Goal: Task Accomplishment & Management: Manage account settings

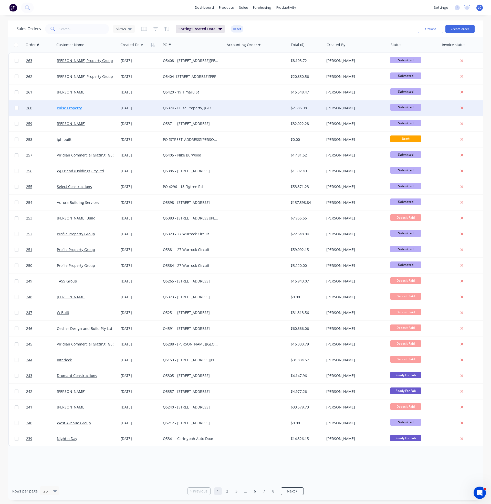
click at [68, 108] on link "Pulse Property" at bounding box center [69, 107] width 25 height 5
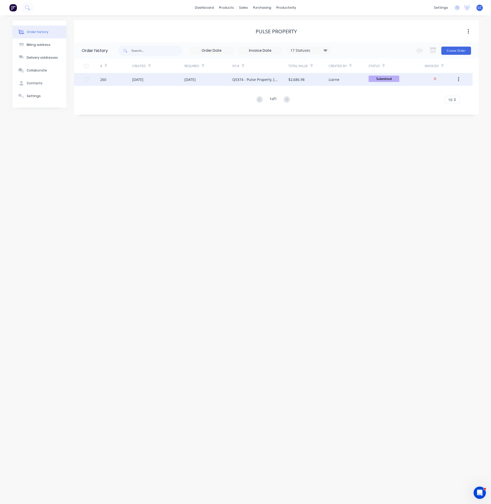
click at [308, 77] on div "$2,686.98" at bounding box center [308, 79] width 40 height 13
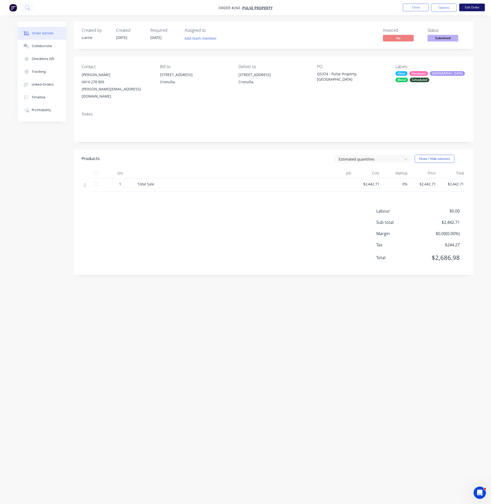
click at [478, 7] on button "Edit Order" at bounding box center [472, 8] width 26 height 8
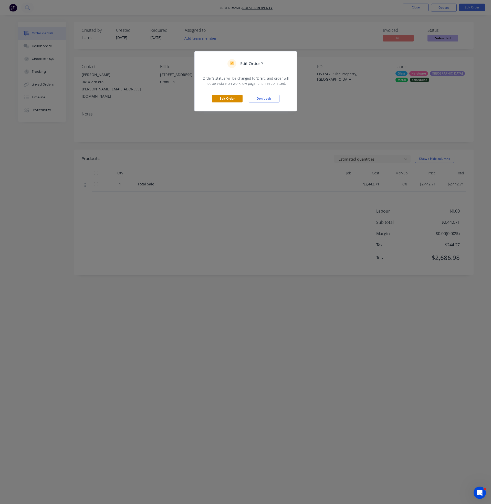
click at [224, 102] on button "Edit Order" at bounding box center [227, 99] width 31 height 8
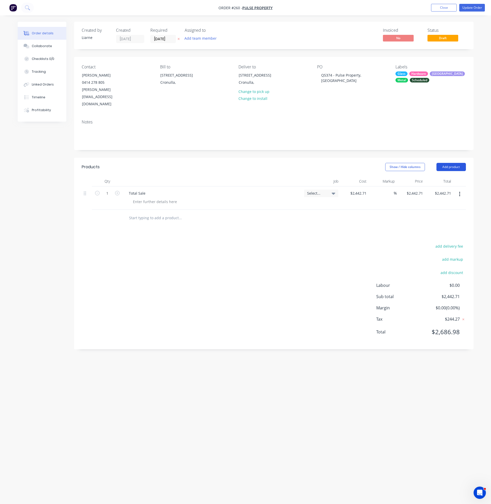
click at [449, 163] on button "Add product" at bounding box center [450, 167] width 29 height 8
click at [426, 227] on div "Labour" at bounding box center [440, 230] width 39 height 7
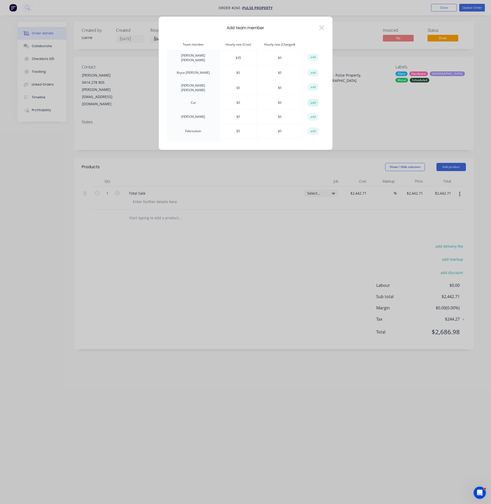
click at [310, 101] on button "add" at bounding box center [312, 103] width 11 height 8
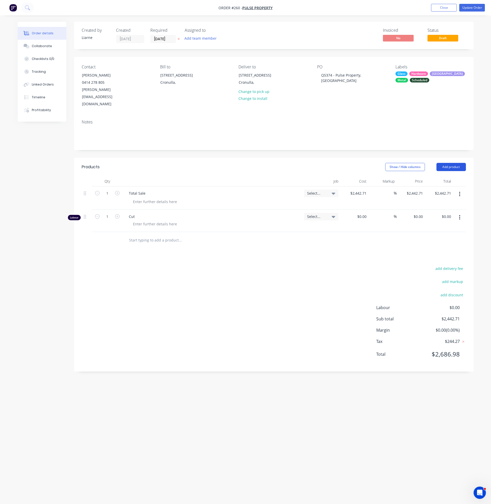
click at [459, 163] on button "Add product" at bounding box center [450, 167] width 29 height 8
click at [422, 227] on div "Labour" at bounding box center [440, 230] width 39 height 7
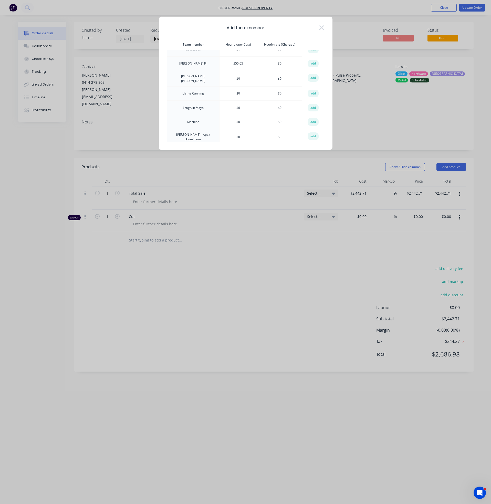
scroll to position [154, 0]
click at [310, 107] on button "add" at bounding box center [312, 108] width 11 height 8
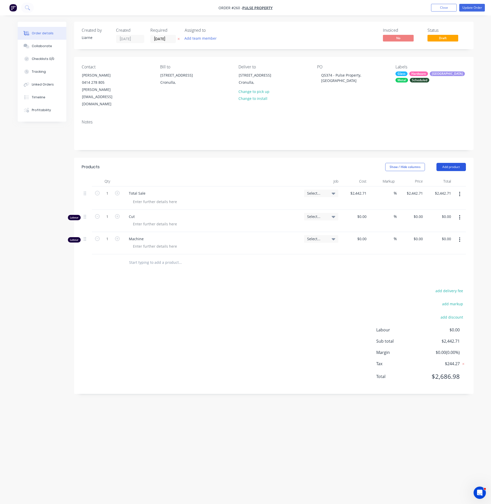
click at [454, 163] on button "Add product" at bounding box center [450, 167] width 29 height 8
click at [431, 227] on div "Labour" at bounding box center [440, 230] width 39 height 7
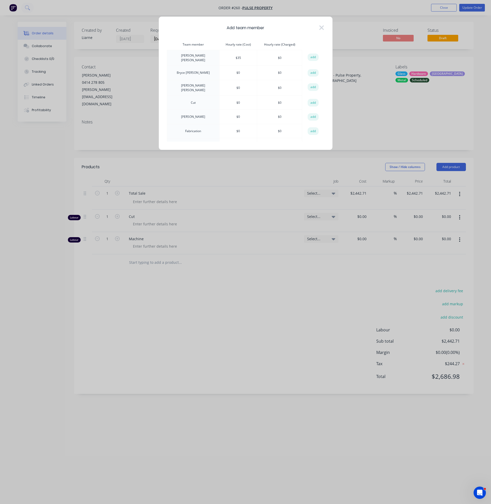
click at [307, 131] on button "add" at bounding box center [312, 131] width 11 height 8
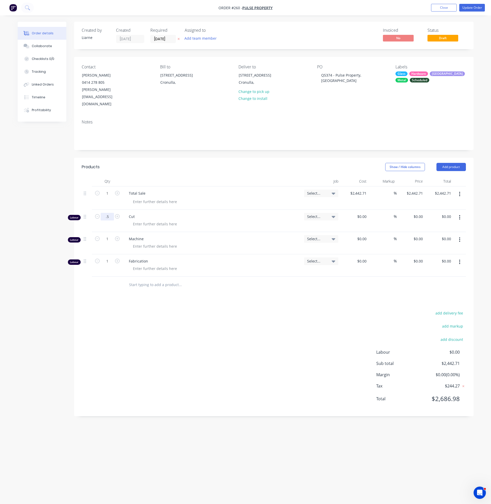
type input ".5"
type input "0.5"
type input "0.25"
type input "0.5"
click at [468, 8] on button "Update Order" at bounding box center [472, 8] width 26 height 8
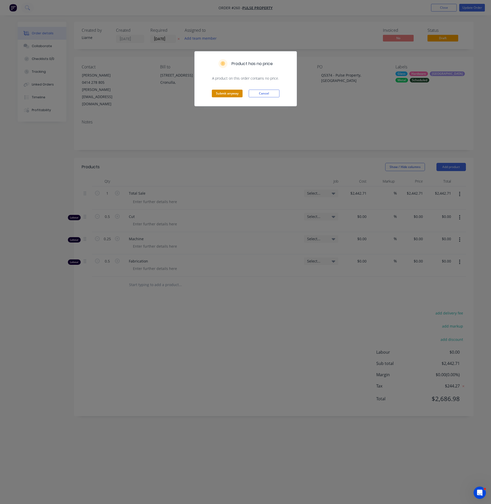
click at [225, 93] on button "Submit anyway" at bounding box center [227, 94] width 31 height 8
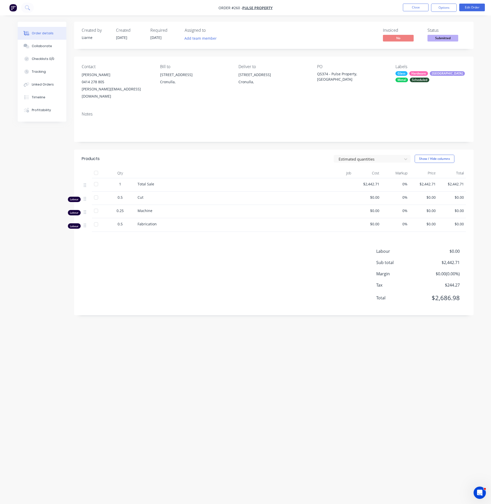
click at [303, 97] on div "Contact [PERSON_NAME] [PHONE_NUMBER] [PERSON_NAME][EMAIL_ADDRESS][DOMAIN_NAME] …" at bounding box center [273, 82] width 399 height 51
drag, startPoint x: 410, startPoint y: 8, endPoint x: 408, endPoint y: 7, distance: 2.6
click at [408, 7] on button "Close" at bounding box center [416, 8] width 26 height 8
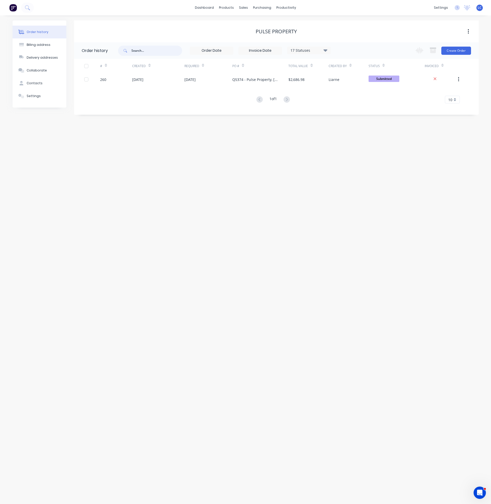
click at [141, 53] on input "text" at bounding box center [156, 51] width 51 height 10
type input "54"
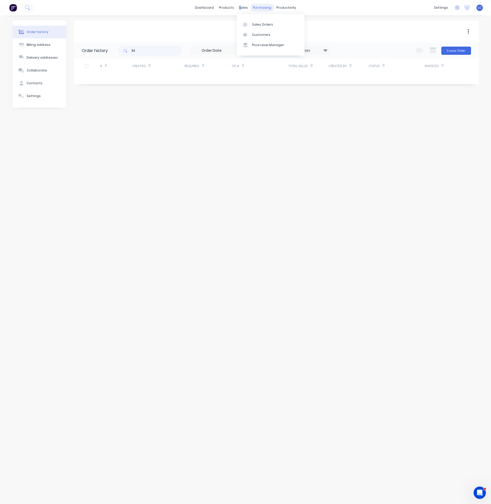
drag, startPoint x: 240, startPoint y: 6, endPoint x: 256, endPoint y: 11, distance: 17.0
click at [243, 6] on div "sales" at bounding box center [243, 8] width 14 height 8
click at [256, 23] on div "Sales Orders" at bounding box center [262, 24] width 21 height 5
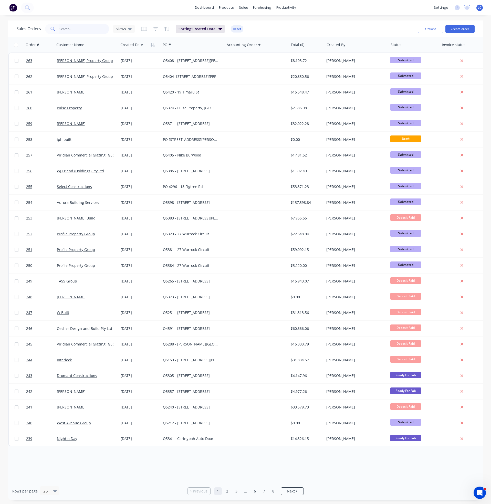
click at [79, 31] on input "text" at bounding box center [84, 29] width 50 height 10
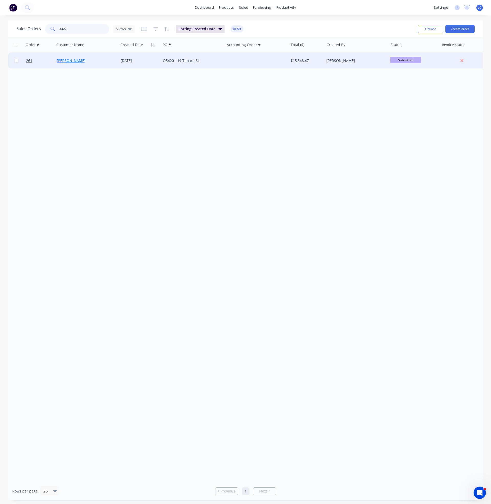
type input "5420"
click at [68, 59] on link "[PERSON_NAME]" at bounding box center [71, 60] width 29 height 5
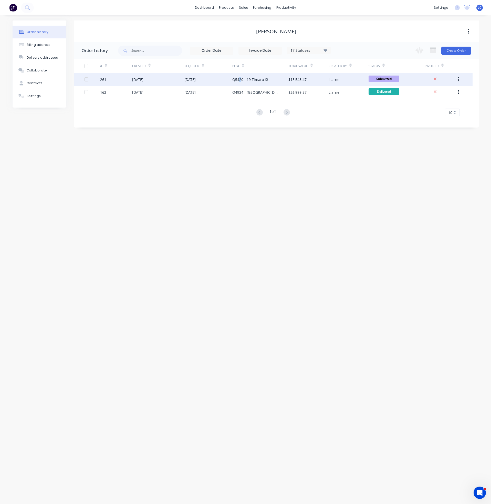
click at [241, 74] on div "Q5420 - 19 Timaru St" at bounding box center [260, 79] width 56 height 13
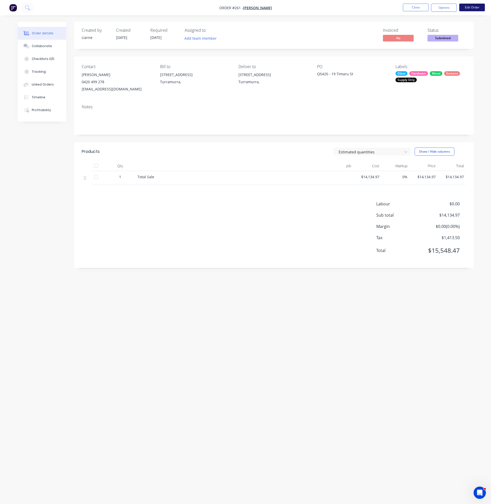
click at [469, 8] on button "Edit Order" at bounding box center [472, 8] width 26 height 8
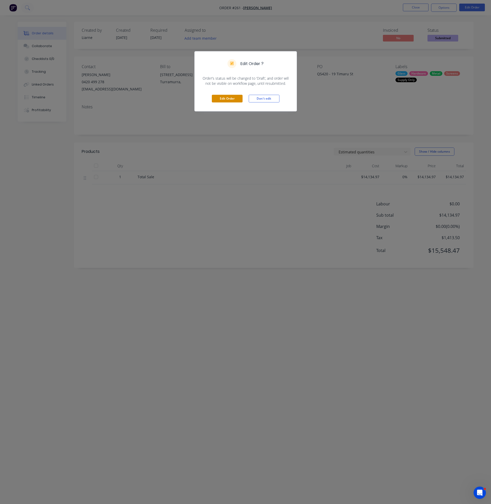
click at [218, 99] on button "Edit Order" at bounding box center [227, 99] width 31 height 8
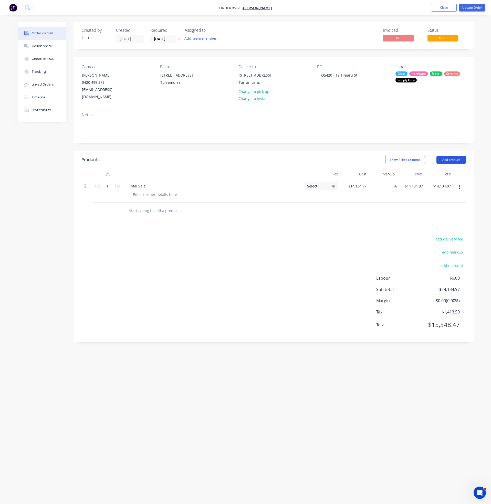
click at [452, 156] on button "Add product" at bounding box center [450, 160] width 29 height 8
click at [431, 219] on button "Labour" at bounding box center [441, 224] width 49 height 10
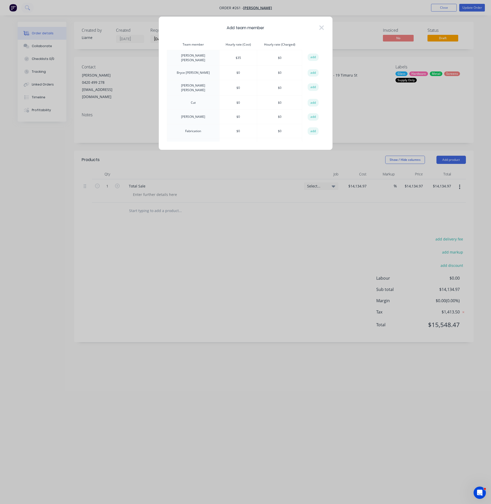
click at [313, 100] on button "add" at bounding box center [312, 103] width 11 height 8
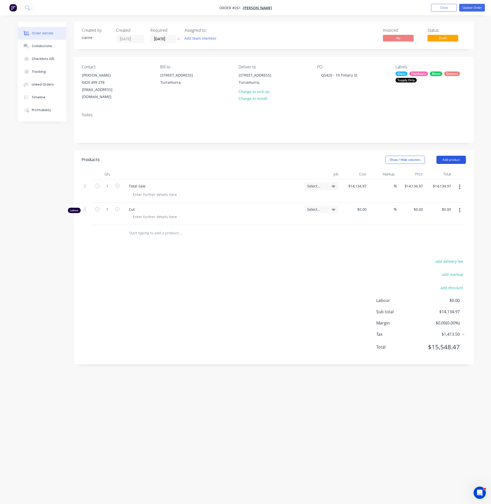
click at [451, 156] on button "Add product" at bounding box center [450, 160] width 29 height 8
click at [428, 220] on div "Labour" at bounding box center [440, 223] width 39 height 7
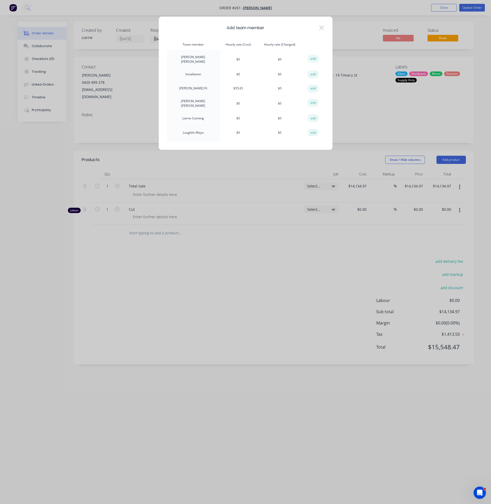
scroll to position [154, 0]
click at [310, 111] on button "add" at bounding box center [312, 108] width 11 height 8
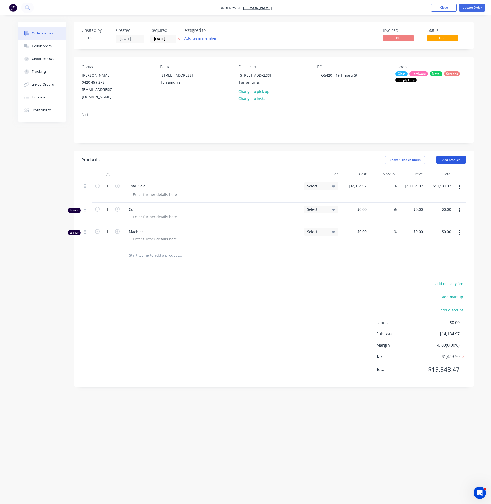
click at [447, 156] on button "Add product" at bounding box center [450, 160] width 29 height 8
click at [426, 220] on div "Labour" at bounding box center [440, 223] width 39 height 7
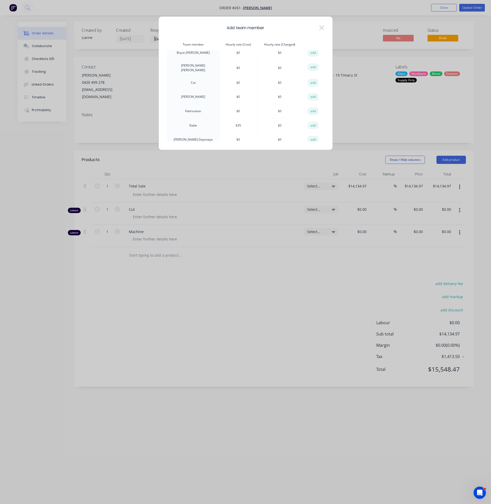
scroll to position [38, 0]
click at [310, 91] on button "add" at bounding box center [312, 93] width 11 height 8
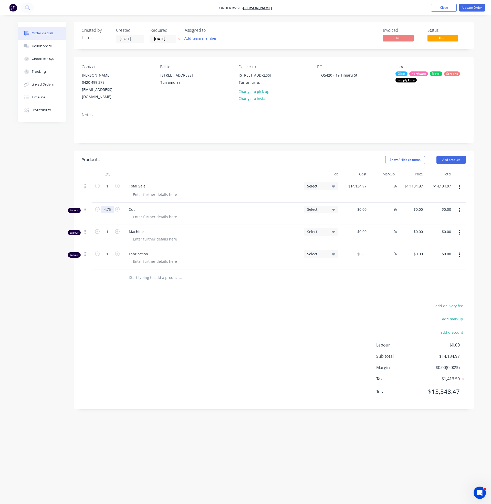
type input "4.75"
click at [112, 228] on input "1" at bounding box center [107, 232] width 13 height 8
type input "2.5"
type input "17"
click at [469, 7] on button "Update Order" at bounding box center [472, 8] width 26 height 8
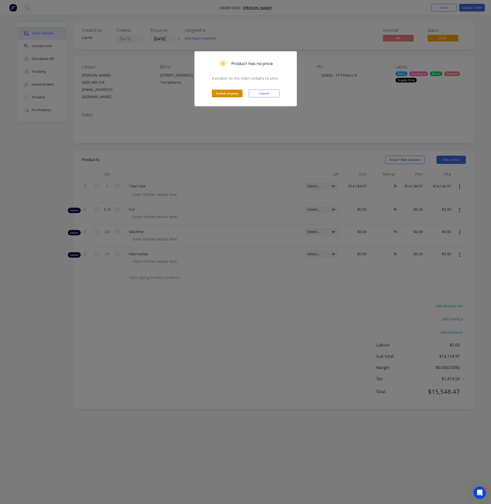
click at [223, 92] on button "Submit anyway" at bounding box center [227, 94] width 31 height 8
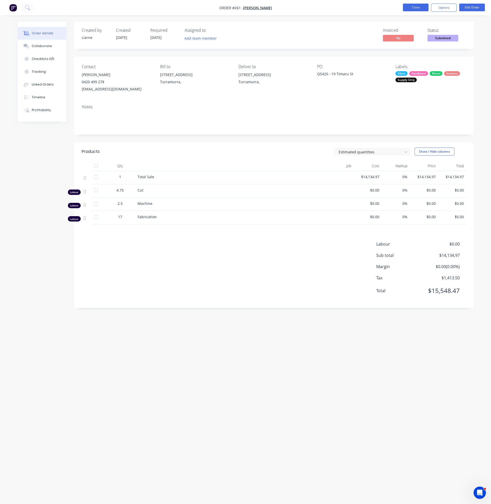
click at [421, 6] on button "Close" at bounding box center [416, 8] width 26 height 8
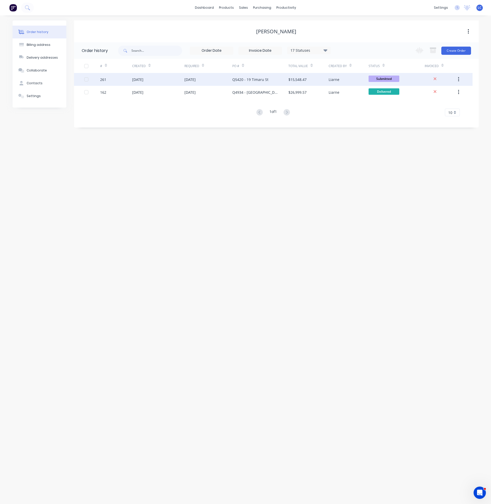
click at [175, 76] on div "[DATE]" at bounding box center [158, 79] width 52 height 13
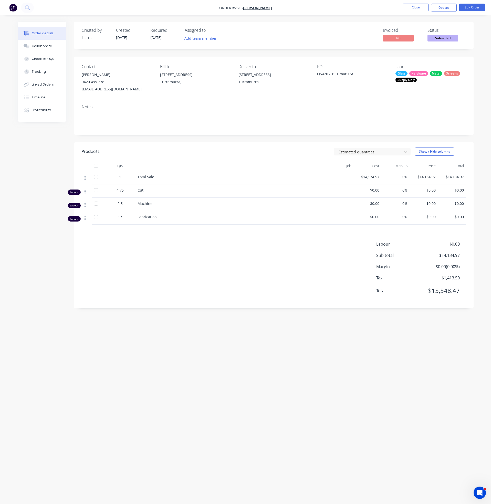
click at [188, 355] on div "Created by [PERSON_NAME] Created [DATE] Required [DATE] Assigned to Add team me…" at bounding box center [246, 242] width 456 height 441
click at [412, 5] on button "Close" at bounding box center [416, 8] width 26 height 8
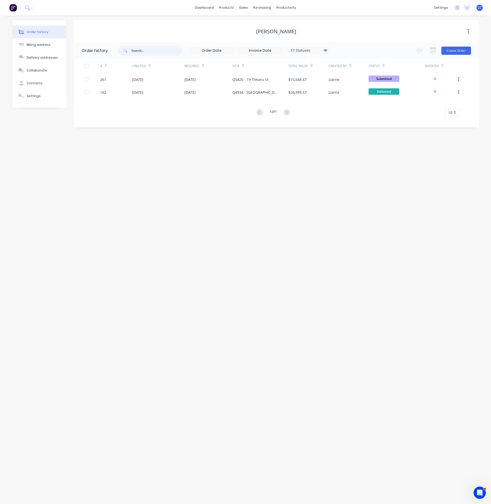
click at [143, 51] on input "text" at bounding box center [156, 51] width 51 height 10
type input "[PERSON_NAME]"
drag, startPoint x: 149, startPoint y: 51, endPoint x: 83, endPoint y: 51, distance: 66.0
click at [83, 51] on header "Order history [PERSON_NAME] 17 Statuses Invoice Status Invoiced Not Invoiced Pa…" at bounding box center [276, 50] width 404 height 17
click at [298, 45] on div "Delivery Scheduling" at bounding box center [303, 45] width 32 height 5
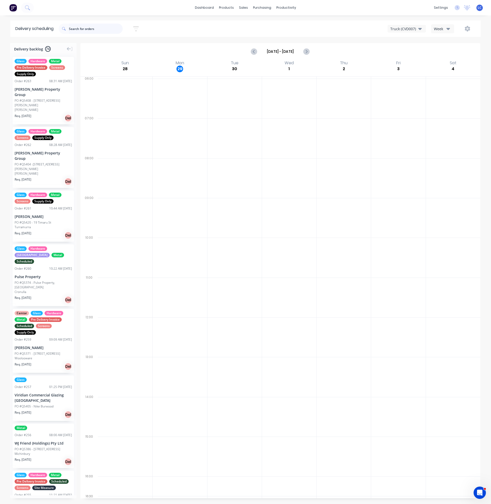
click at [112, 29] on input "text" at bounding box center [96, 29] width 54 height 10
click at [106, 29] on input "text" at bounding box center [96, 29] width 54 height 10
click at [39, 31] on div "Delivery scheduling" at bounding box center [34, 28] width 48 height 16
drag, startPoint x: 97, startPoint y: 29, endPoint x: 201, endPoint y: 12, distance: 106.1
click at [98, 29] on input "text" at bounding box center [96, 29] width 54 height 10
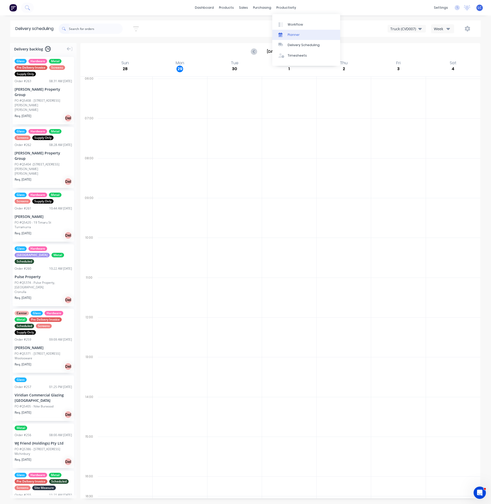
click at [289, 35] on div "Planner" at bounding box center [293, 35] width 12 height 5
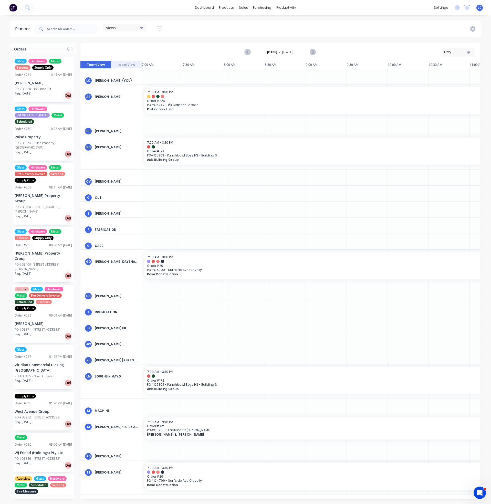
scroll to position [0, 328]
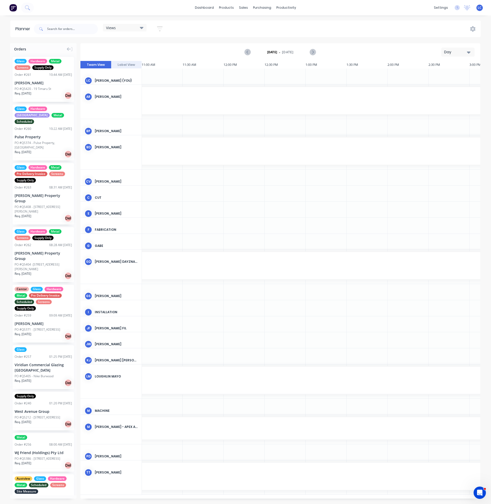
click at [143, 28] on icon at bounding box center [142, 28] width 4 height 2
click at [114, 94] on button "Site" at bounding box center [134, 96] width 55 height 6
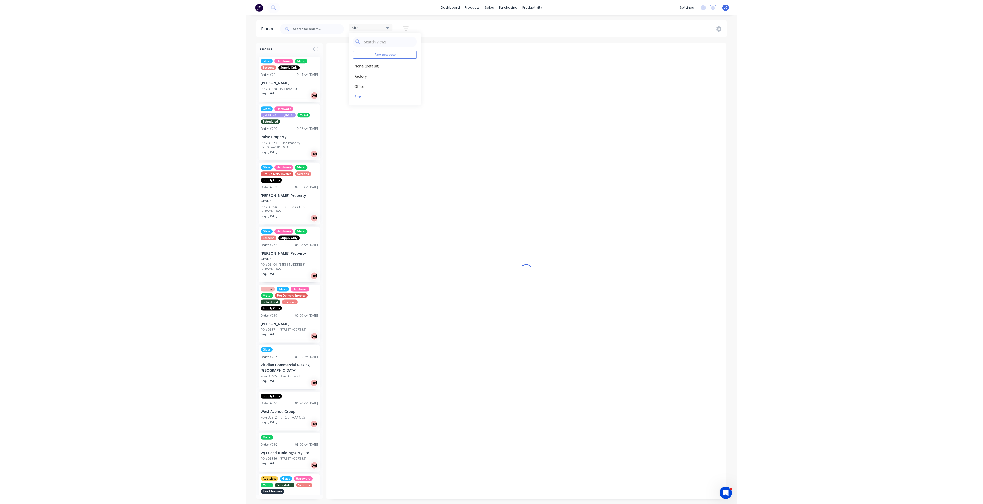
scroll to position [0, 0]
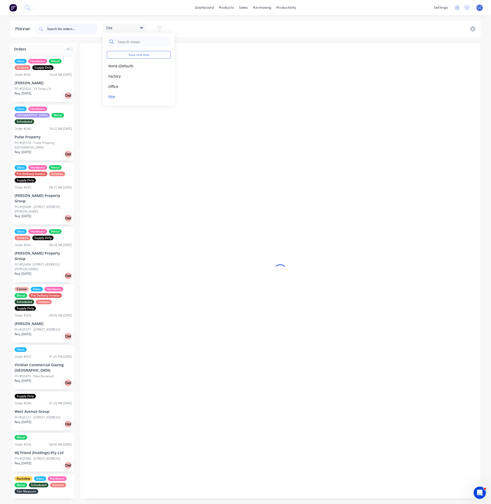
click at [64, 26] on input "text" at bounding box center [72, 29] width 51 height 10
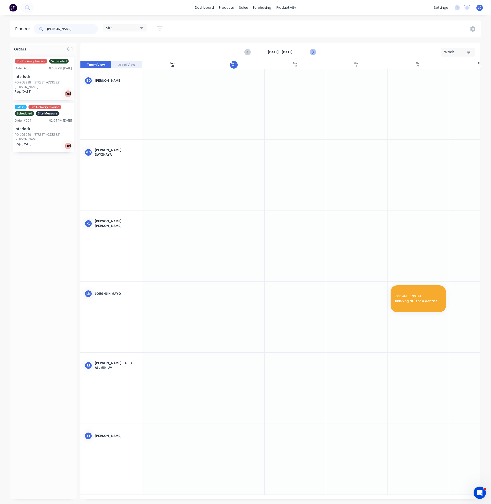
type input "[PERSON_NAME]"
click at [315, 51] on icon "Next page" at bounding box center [312, 52] width 6 height 6
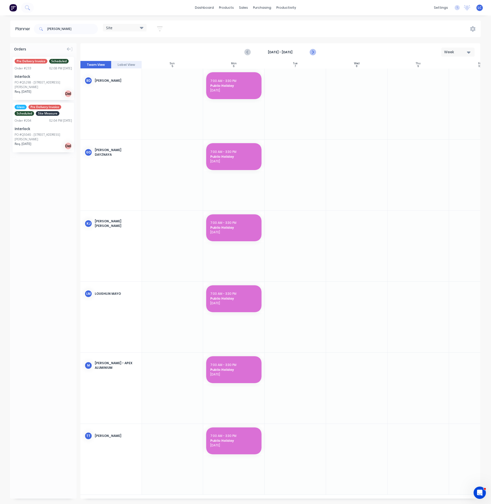
click at [315, 51] on icon "Next page" at bounding box center [312, 52] width 6 height 6
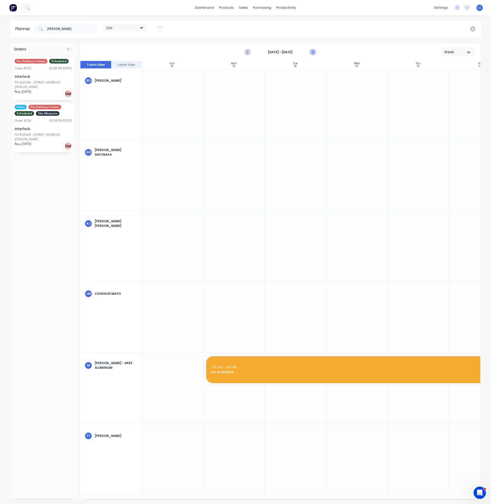
click at [315, 51] on icon "Next page" at bounding box center [312, 52] width 6 height 6
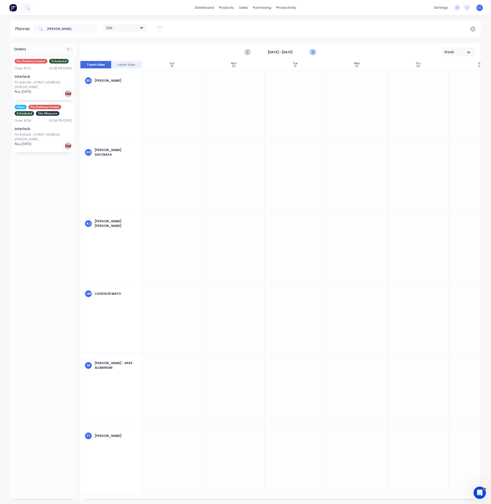
click at [315, 51] on icon "Next page" at bounding box center [312, 52] width 6 height 6
click at [241, 51] on div "[DATE] - [DATE] Week" at bounding box center [280, 52] width 398 height 17
click at [247, 51] on icon "Previous page" at bounding box center [248, 52] width 6 height 6
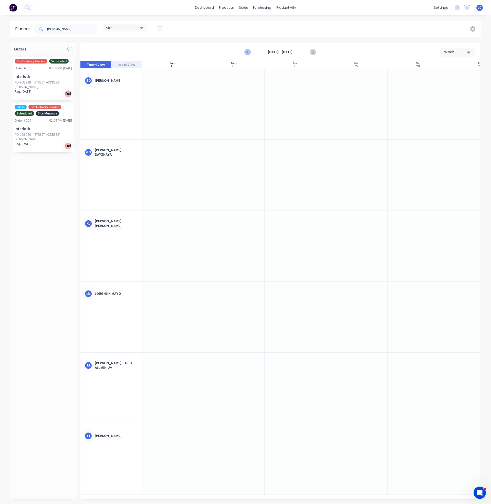
click at [247, 51] on icon "Previous page" at bounding box center [248, 52] width 6 height 6
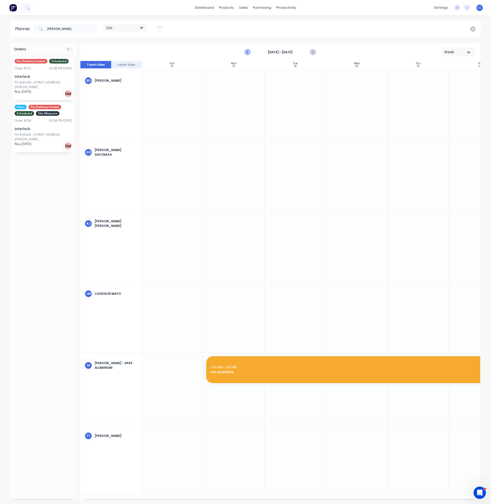
click at [247, 51] on icon "Previous page" at bounding box center [248, 52] width 6 height 6
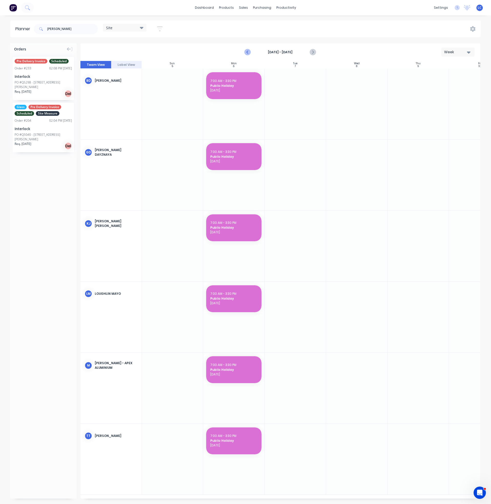
click at [247, 51] on icon "Previous page" at bounding box center [248, 52] width 6 height 6
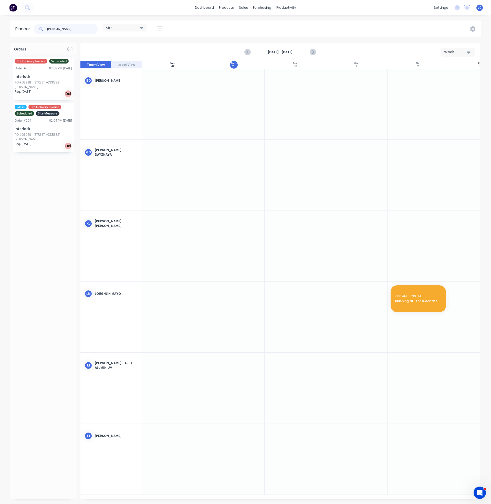
drag, startPoint x: 65, startPoint y: 27, endPoint x: 31, endPoint y: 29, distance: 34.3
click at [31, 29] on header "Planner [PERSON_NAME] Site Save new view None (Default) edit Factory edit Offic…" at bounding box center [245, 28] width 470 height 17
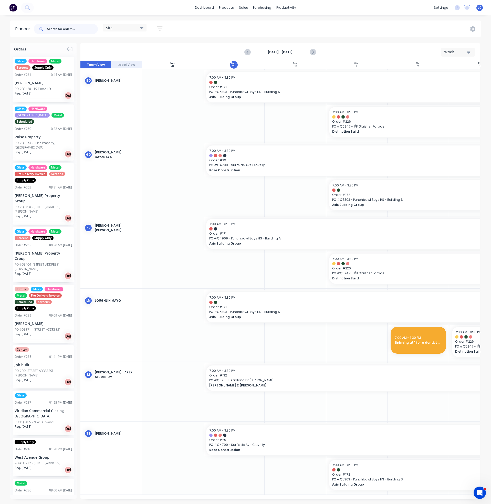
scroll to position [0, 0]
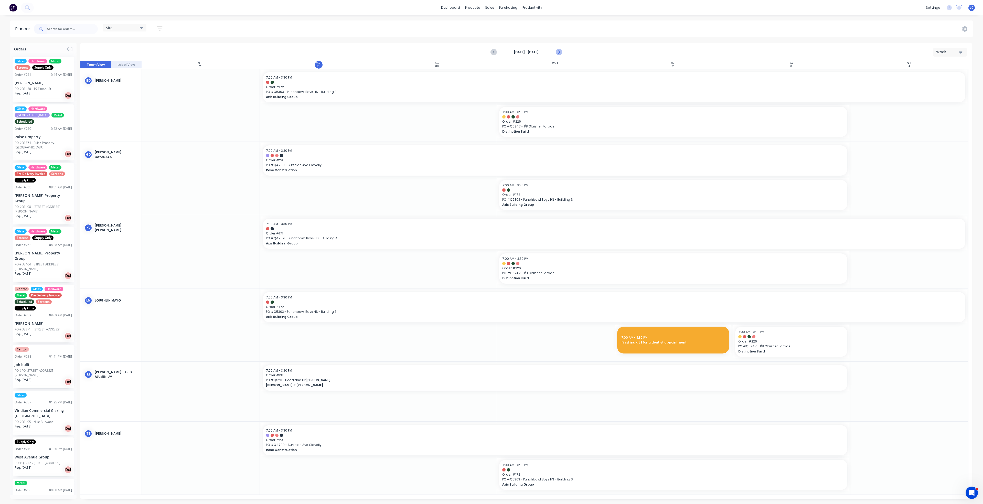
click at [490, 51] on icon "Next page" at bounding box center [558, 52] width 6 height 6
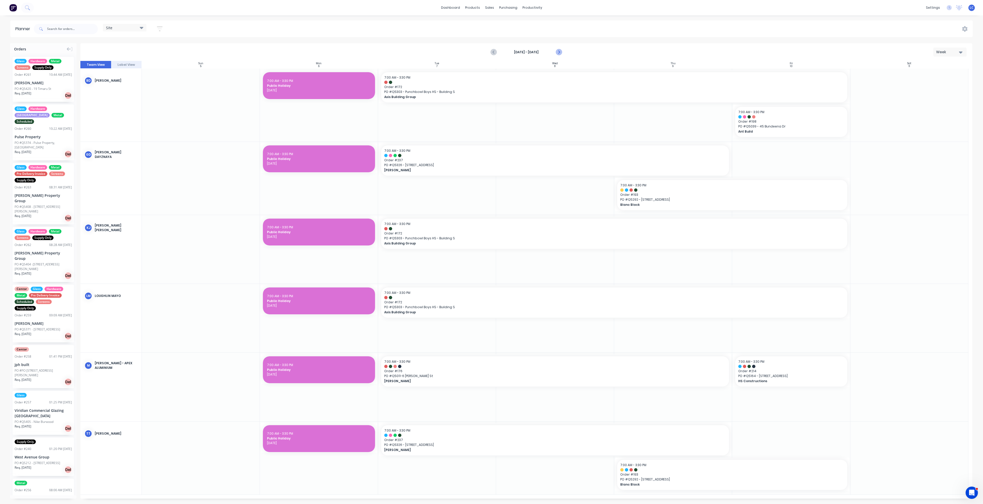
click at [490, 51] on icon "Next page" at bounding box center [558, 52] width 6 height 6
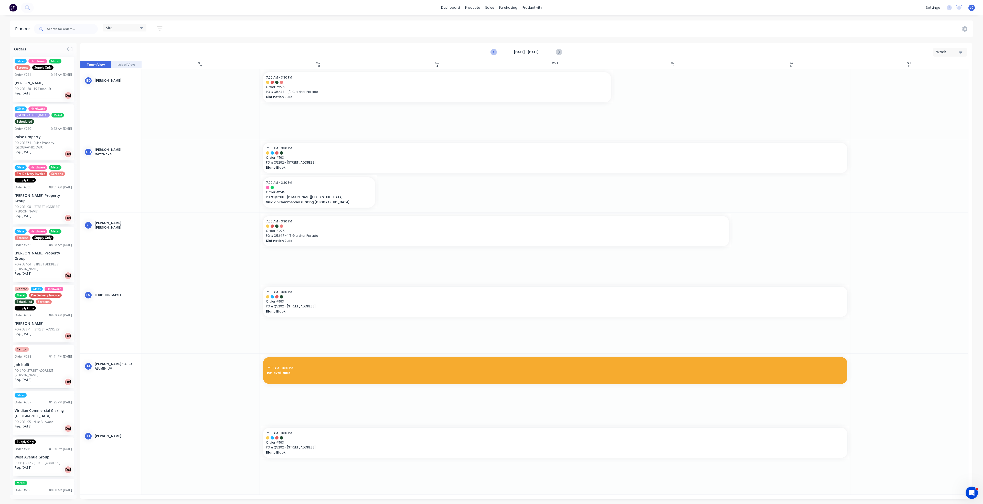
click at [490, 49] on icon "Previous page" at bounding box center [494, 52] width 6 height 6
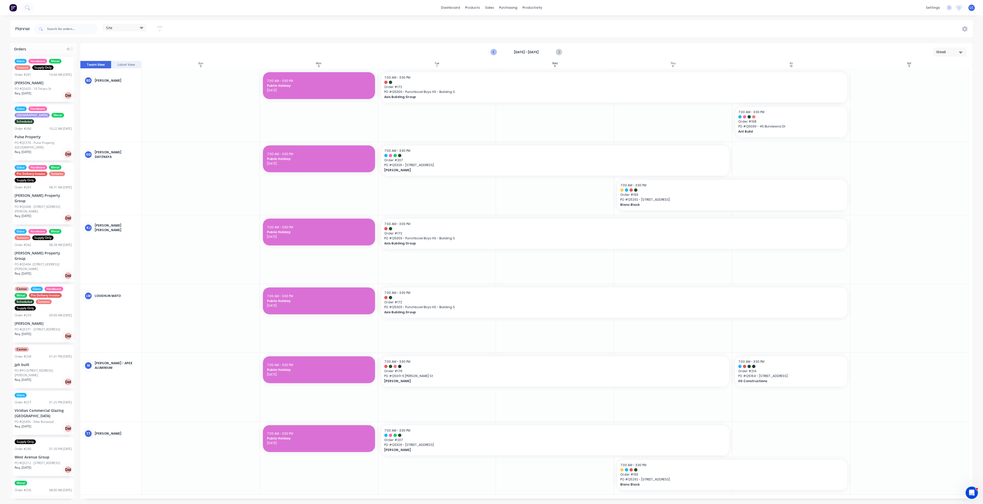
click at [490, 49] on icon "Previous page" at bounding box center [494, 52] width 6 height 6
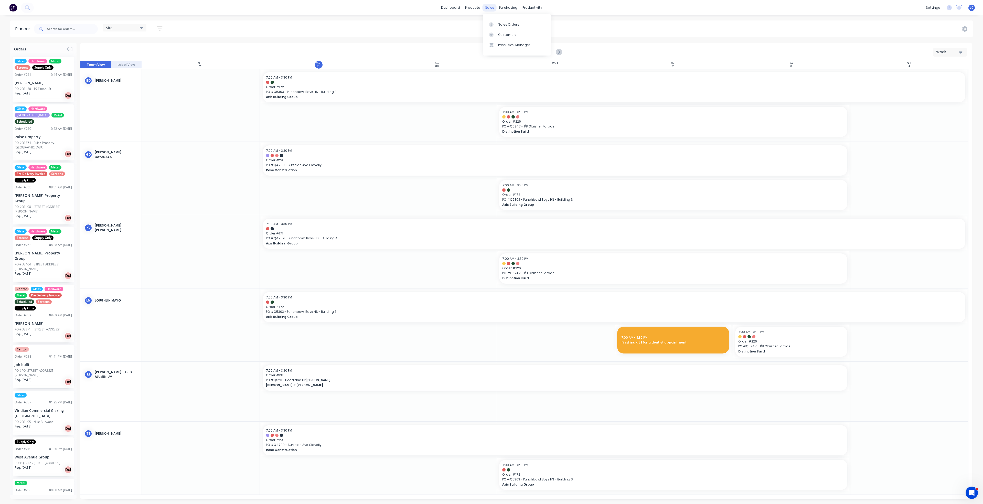
click at [490, 5] on div "sales" at bounding box center [489, 8] width 14 height 8
click at [490, 25] on div "Sales Orders" at bounding box center [508, 24] width 21 height 5
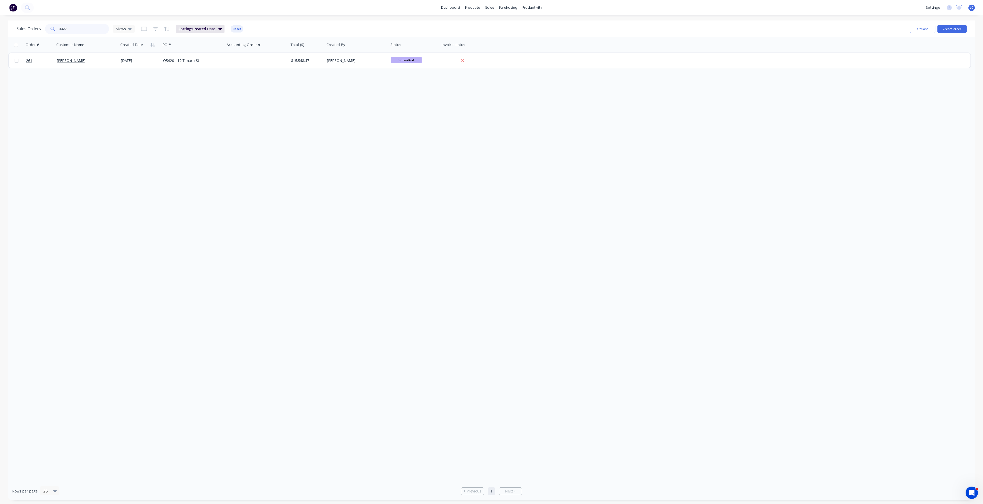
drag, startPoint x: 81, startPoint y: 26, endPoint x: 0, endPoint y: 33, distance: 81.7
click at [26, 28] on div "Sales Orders 5420 Views" at bounding box center [75, 29] width 118 height 10
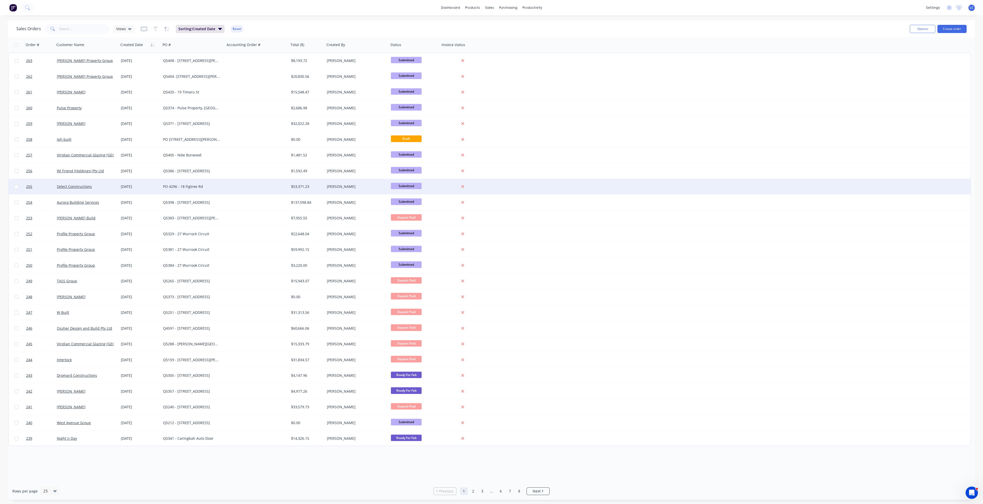
click at [127, 180] on div "[DATE]" at bounding box center [140, 186] width 42 height 15
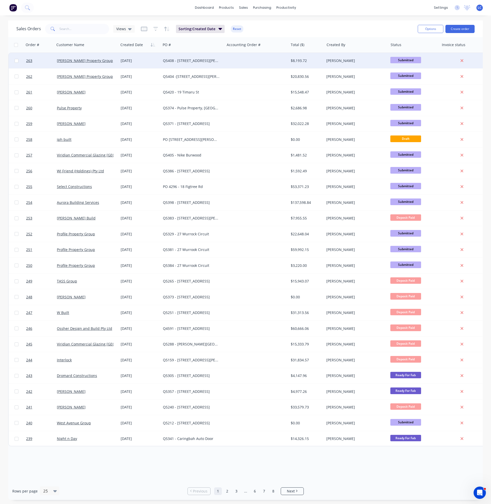
click at [82, 65] on div "[PERSON_NAME] Property Group" at bounding box center [87, 60] width 64 height 15
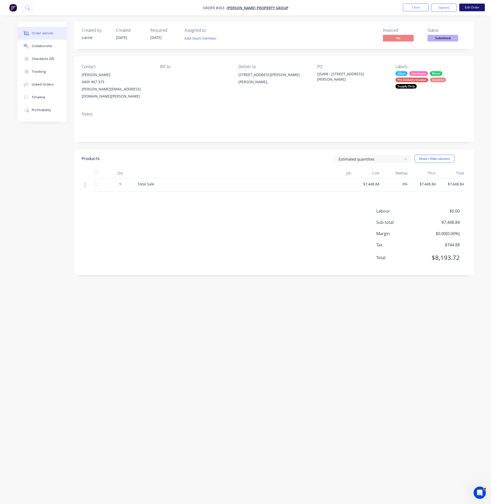
click at [469, 6] on button "Edit Order" at bounding box center [472, 8] width 26 height 8
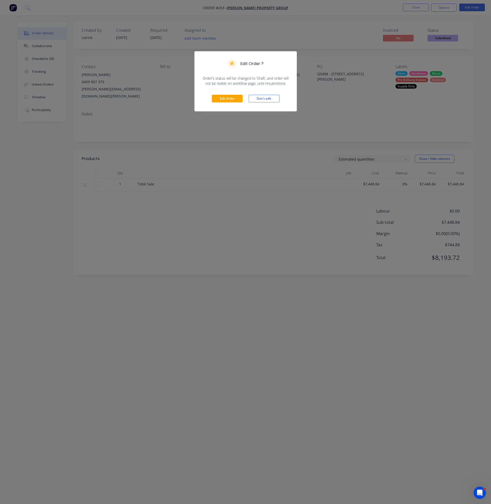
click at [224, 94] on div "Edit Order Don't edit" at bounding box center [245, 98] width 102 height 25
click at [224, 99] on button "Edit Order" at bounding box center [227, 99] width 31 height 8
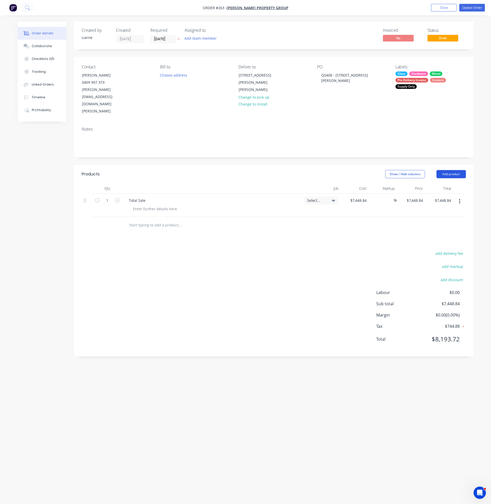
click at [446, 170] on button "Add product" at bounding box center [450, 174] width 29 height 8
click at [431, 234] on div "Labour" at bounding box center [440, 237] width 39 height 7
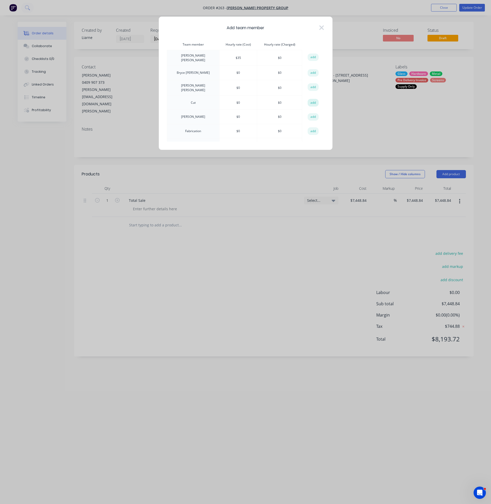
click at [311, 99] on button "add" at bounding box center [312, 103] width 11 height 8
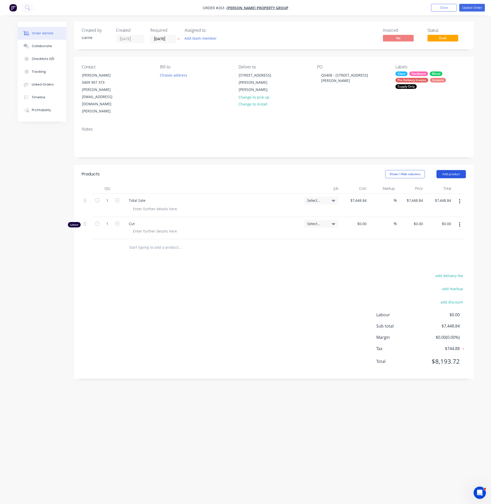
click at [446, 170] on button "Add product" at bounding box center [450, 174] width 29 height 8
click at [431, 234] on div "Labour" at bounding box center [440, 237] width 39 height 7
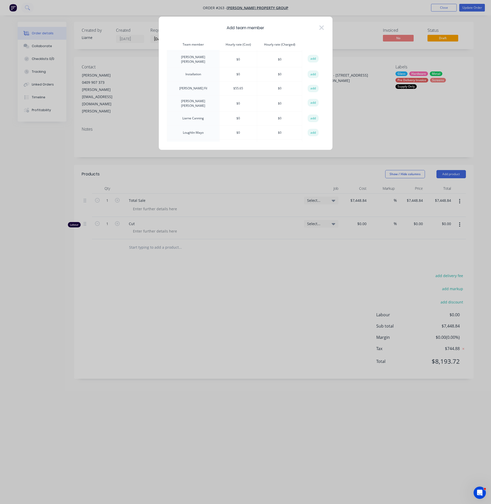
scroll to position [154, 0]
click at [311, 111] on button "add" at bounding box center [312, 108] width 11 height 8
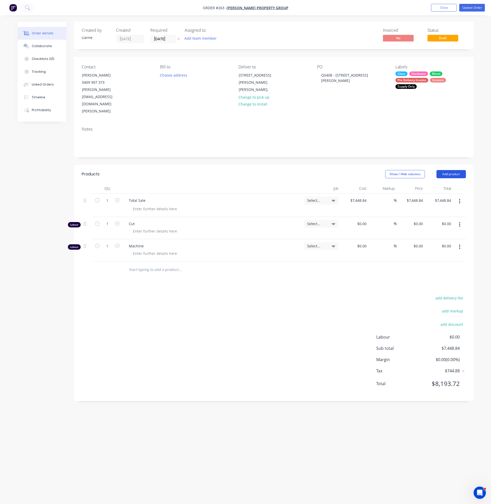
click at [452, 170] on button "Add product" at bounding box center [450, 174] width 29 height 8
click at [425, 234] on div "Labour" at bounding box center [440, 237] width 39 height 7
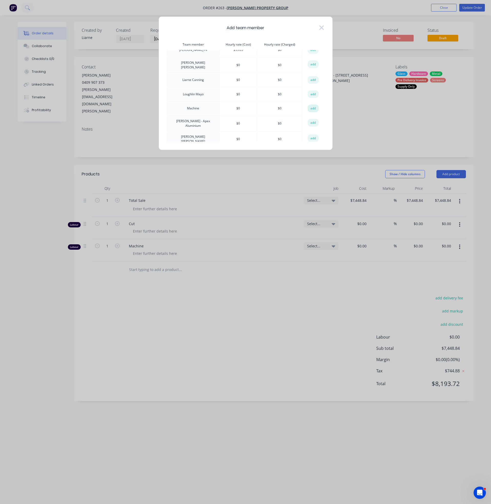
click at [312, 109] on button "add" at bounding box center [312, 108] width 11 height 8
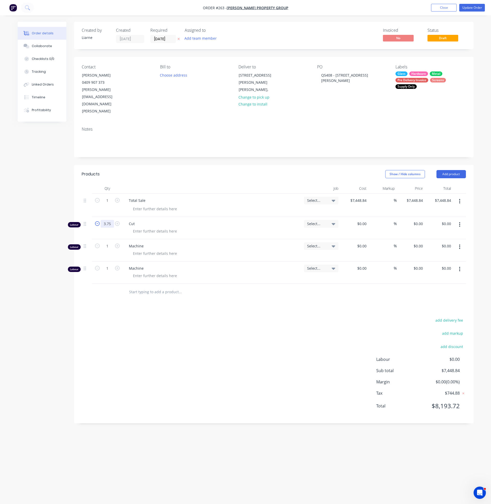
type input "3.75"
type input "$0.00"
type input "2"
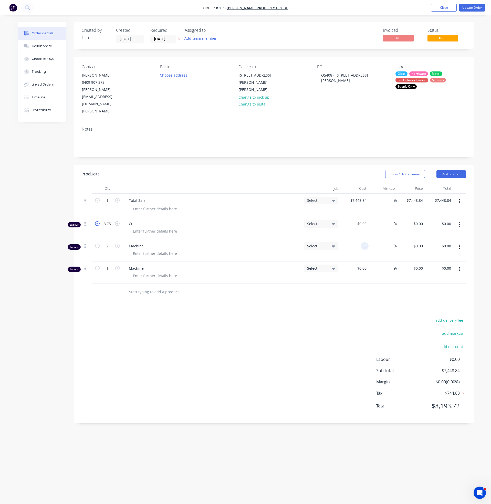
type input "$0.00"
type input "11"
click at [110, 242] on input "2" at bounding box center [107, 246] width 13 height 8
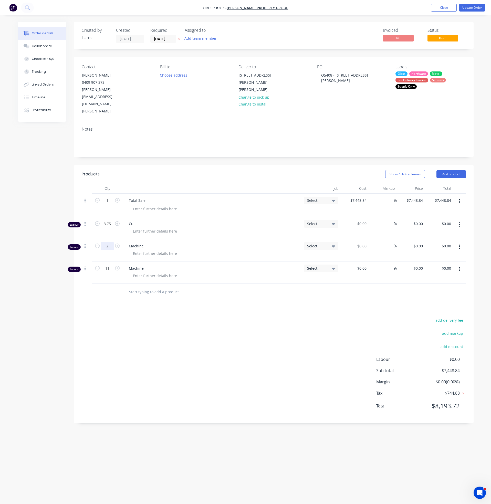
type input "2.5"
click at [441, 8] on button "Close" at bounding box center [444, 8] width 26 height 8
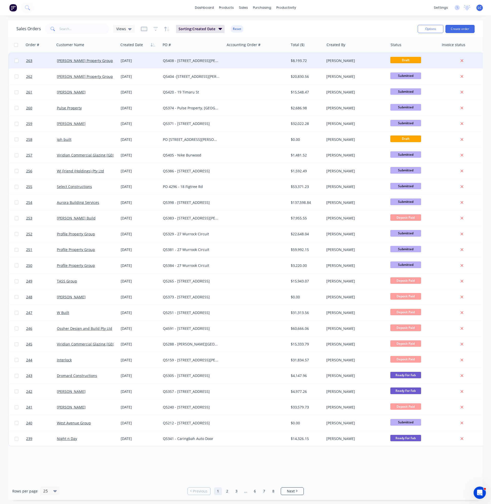
click at [189, 58] on div "Q5408 - [STREET_ADDRESS][PERSON_NAME]" at bounding box center [191, 60] width 57 height 5
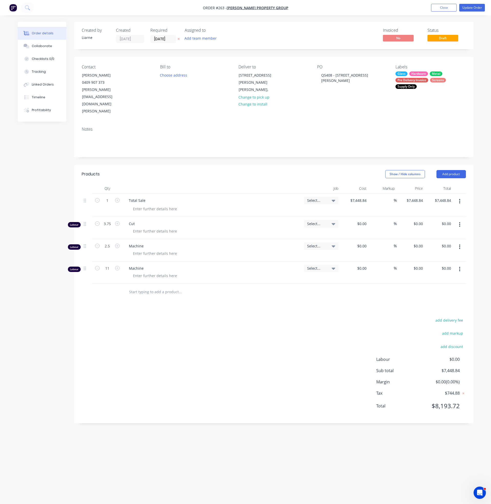
click at [457, 264] on button "button" at bounding box center [459, 268] width 12 height 9
click at [423, 279] on div "Edit" at bounding box center [440, 282] width 39 height 7
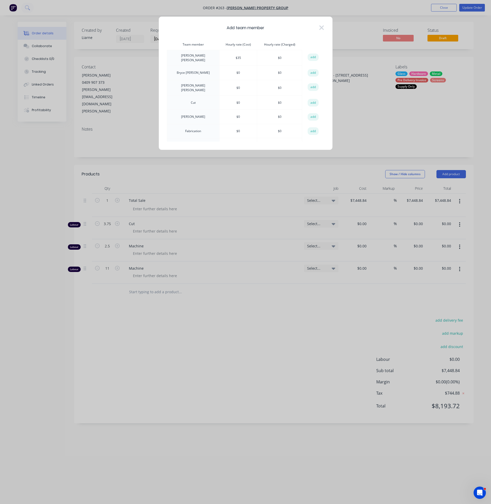
click at [191, 130] on td "Fabrication" at bounding box center [193, 131] width 52 height 14
click at [313, 132] on button "add" at bounding box center [312, 131] width 11 height 8
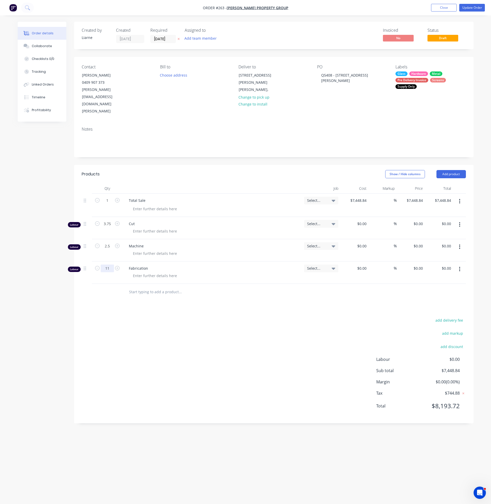
type input "11"
click at [470, 7] on button "Update Order" at bounding box center [472, 8] width 26 height 8
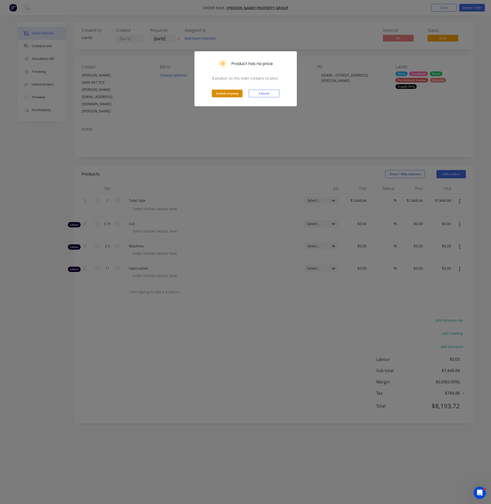
click at [218, 91] on button "Submit anyway" at bounding box center [227, 94] width 31 height 8
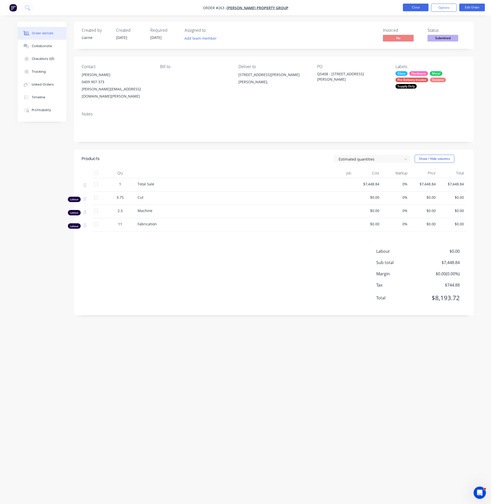
click at [416, 4] on button "Close" at bounding box center [416, 8] width 26 height 8
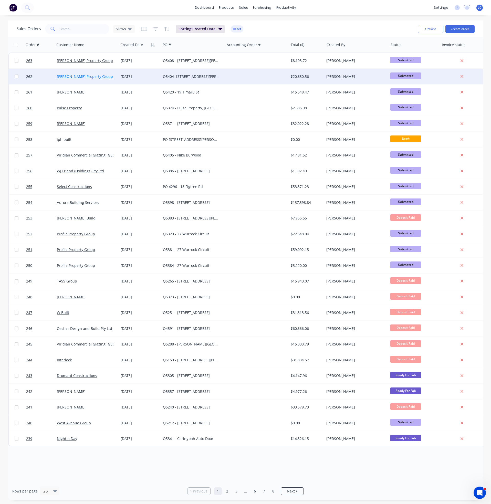
click at [92, 74] on link "[PERSON_NAME] Property Group" at bounding box center [85, 76] width 56 height 5
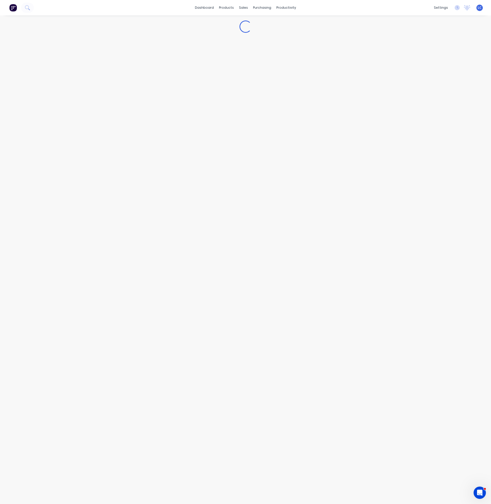
click at [92, 74] on div "Loading..." at bounding box center [245, 259] width 491 height 488
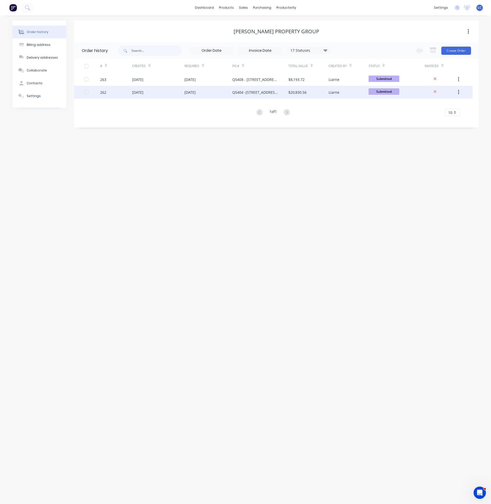
click at [252, 91] on div "Q5404 -[STREET_ADDRESS][PERSON_NAME]" at bounding box center [255, 92] width 46 height 5
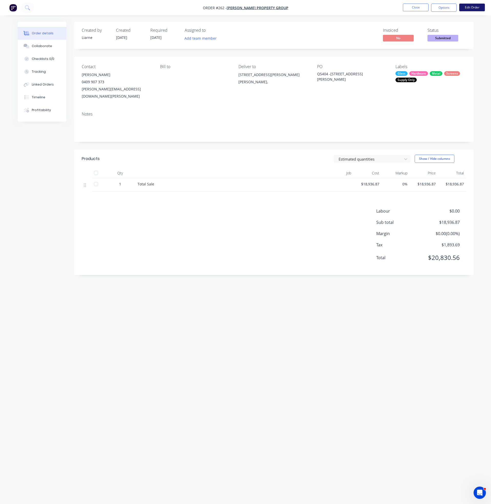
click at [466, 9] on button "Edit Order" at bounding box center [472, 8] width 26 height 8
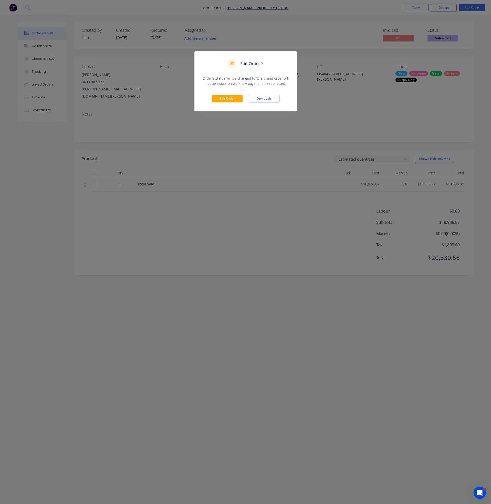
click at [226, 91] on div "Edit Order Don't edit" at bounding box center [245, 98] width 102 height 25
click at [225, 101] on button "Edit Order" at bounding box center [227, 99] width 31 height 8
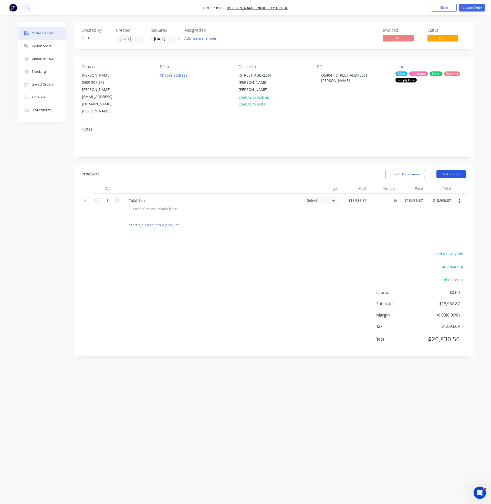
click at [454, 170] on button "Add product" at bounding box center [450, 174] width 29 height 8
click at [435, 234] on div "Labour" at bounding box center [440, 237] width 39 height 7
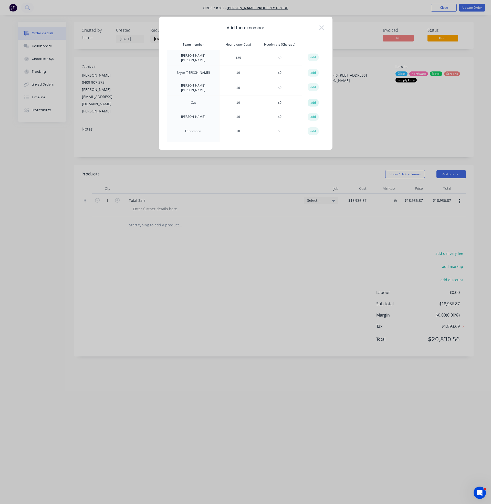
click at [313, 100] on button "add" at bounding box center [312, 103] width 11 height 8
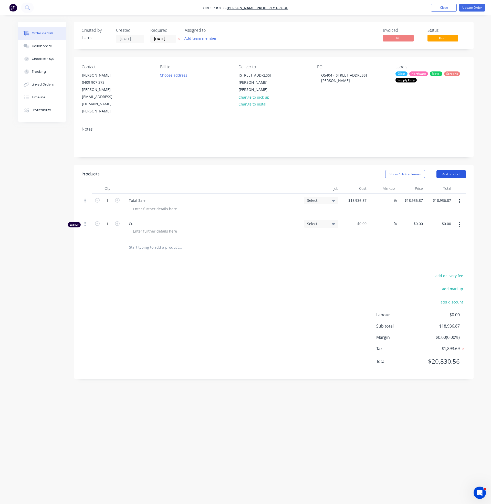
click at [454, 170] on button "Add product" at bounding box center [450, 174] width 29 height 8
click at [427, 234] on div "Labour" at bounding box center [440, 237] width 39 height 7
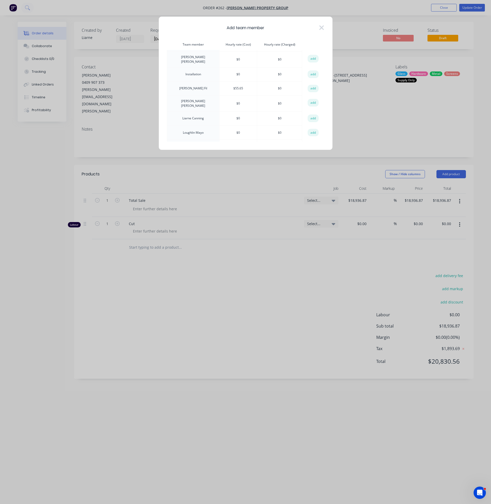
scroll to position [154, 0]
click at [313, 109] on button "add" at bounding box center [312, 108] width 11 height 8
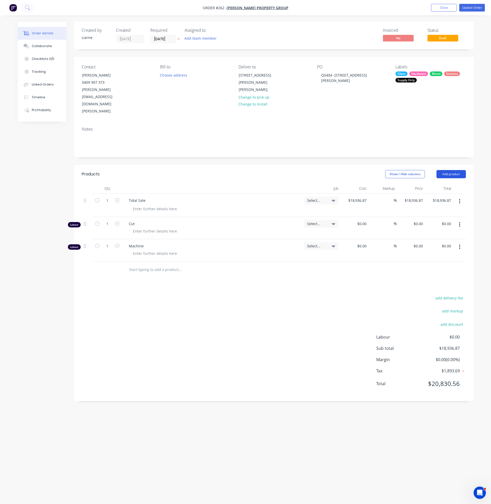
click at [445, 170] on button "Add product" at bounding box center [450, 174] width 29 height 8
click at [425, 234] on div "Labour" at bounding box center [440, 237] width 39 height 7
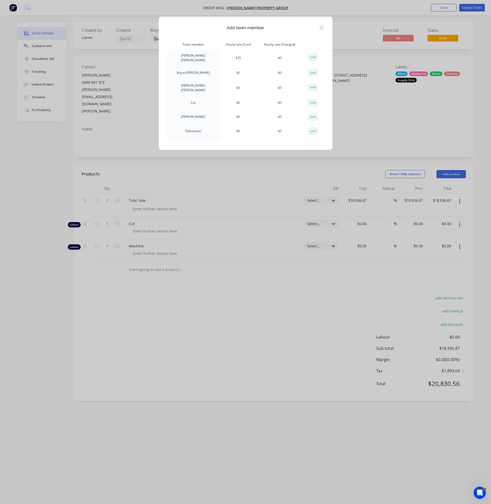
scroll to position [38, 0]
click at [309, 92] on button "add" at bounding box center [312, 93] width 11 height 8
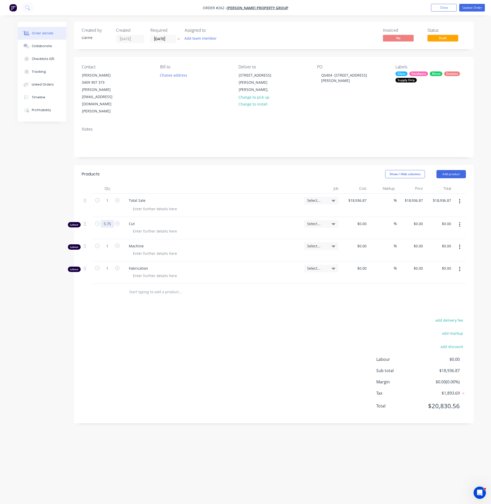
type input "5.75"
type input "$0.00"
type input "4.25"
click at [107, 264] on input "1" at bounding box center [107, 268] width 13 height 8
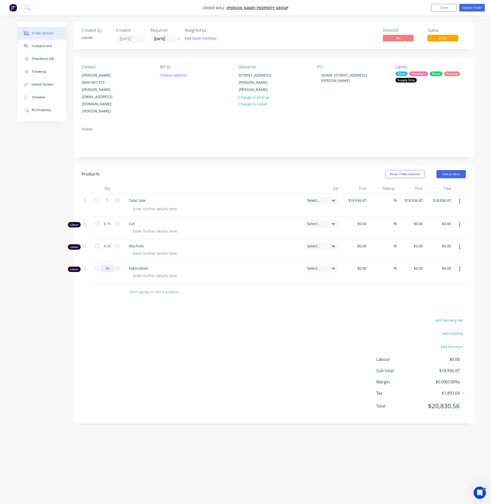
type input "16"
click at [470, 8] on button "Update Order" at bounding box center [472, 8] width 26 height 8
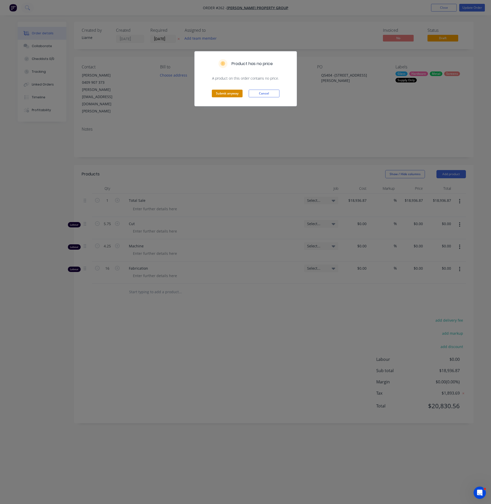
click at [227, 94] on button "Submit anyway" at bounding box center [227, 94] width 31 height 8
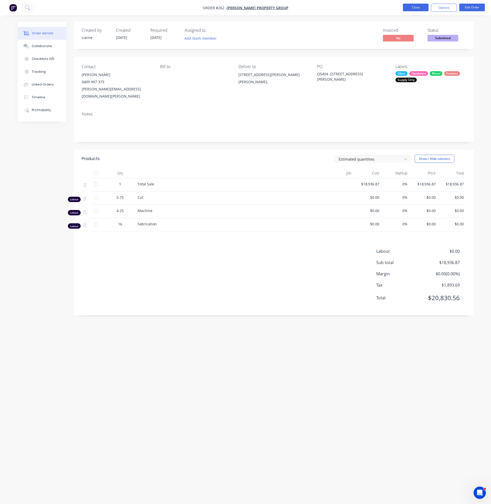
click at [418, 4] on button "Close" at bounding box center [416, 8] width 26 height 8
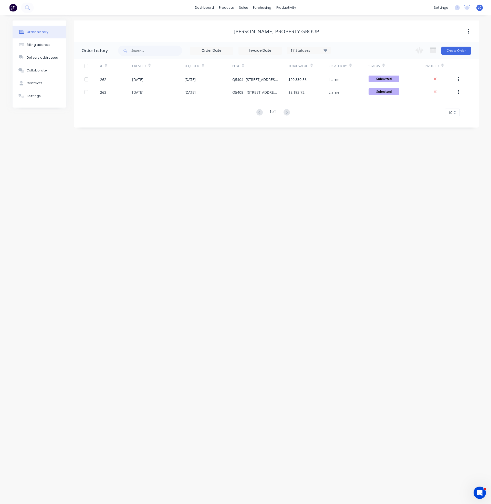
click at [183, 47] on div "17 Statuses Invoice Status Invoiced Not Invoiced Partial Order Status All Archi…" at bounding box center [224, 50] width 212 height 17
click at [157, 45] on div "17 Statuses Invoice Status Invoiced Not Invoiced Partial Order Status All Archi…" at bounding box center [224, 50] width 212 height 17
click at [156, 51] on input "text" at bounding box center [156, 51] width 51 height 10
type input "JW"
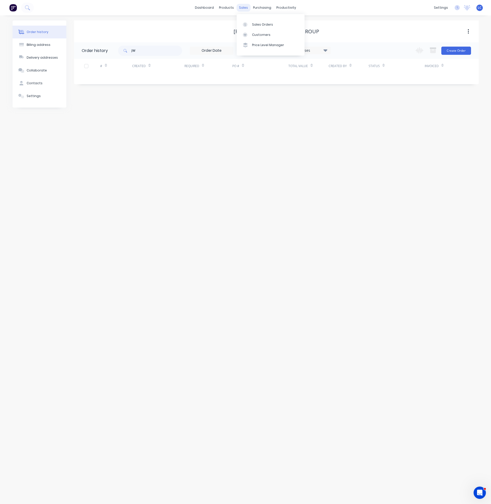
click at [245, 5] on div "sales" at bounding box center [243, 8] width 14 height 8
click at [251, 26] on link "Sales Orders" at bounding box center [270, 24] width 68 height 10
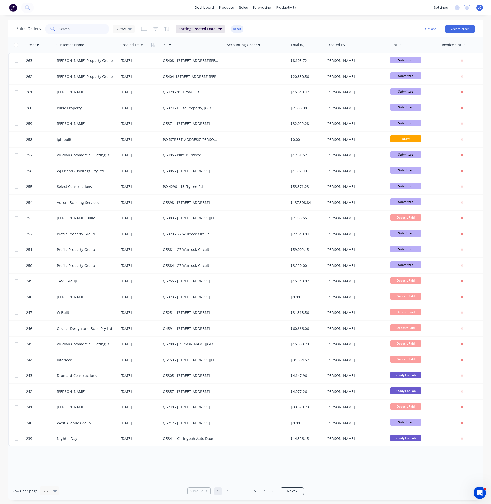
drag, startPoint x: 89, startPoint y: 28, endPoint x: 83, endPoint y: 21, distance: 8.3
click at [88, 26] on input "text" at bounding box center [84, 29] width 50 height 10
type input "jw"
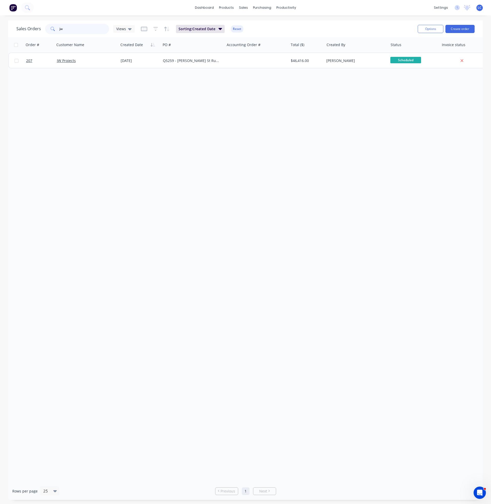
drag, startPoint x: 64, startPoint y: 27, endPoint x: 56, endPoint y: 26, distance: 7.9
click at [56, 26] on div "jw" at bounding box center [77, 29] width 64 height 10
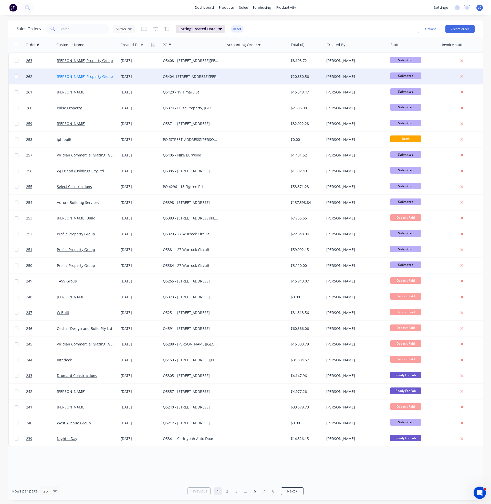
click at [89, 75] on link "[PERSON_NAME] Property Group" at bounding box center [85, 76] width 56 height 5
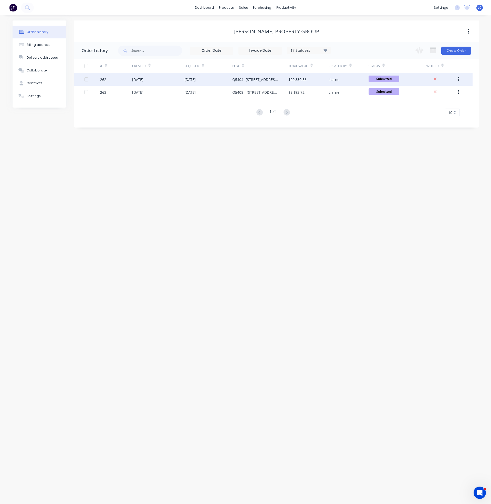
click at [262, 81] on div "Q5404 -[STREET_ADDRESS][PERSON_NAME]" at bounding box center [255, 79] width 46 height 5
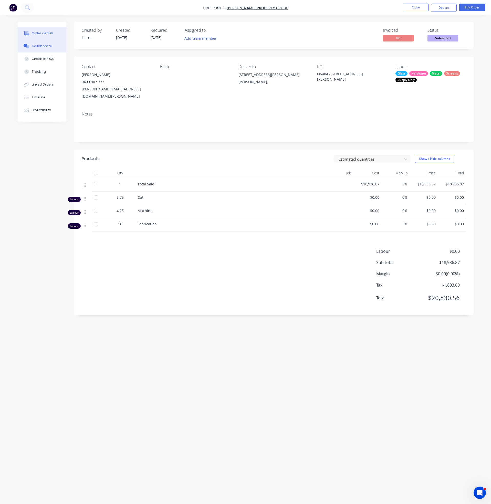
click at [41, 46] on div "Collaborate" at bounding box center [42, 46] width 20 height 5
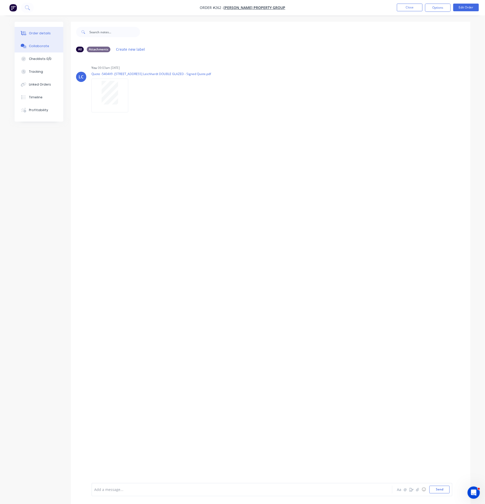
click at [35, 32] on div "Order details" at bounding box center [40, 33] width 22 height 5
